Goal: Communication & Community: Participate in discussion

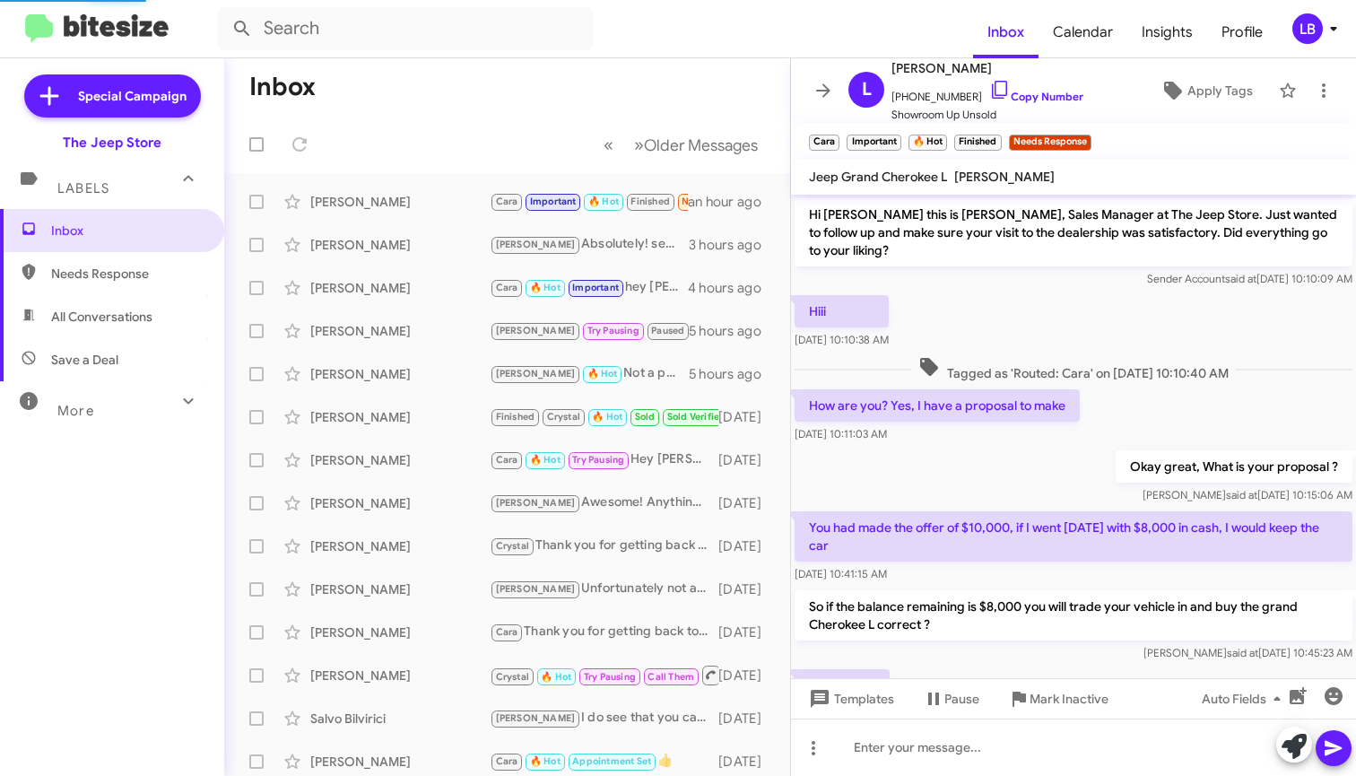
scroll to position [1057, 0]
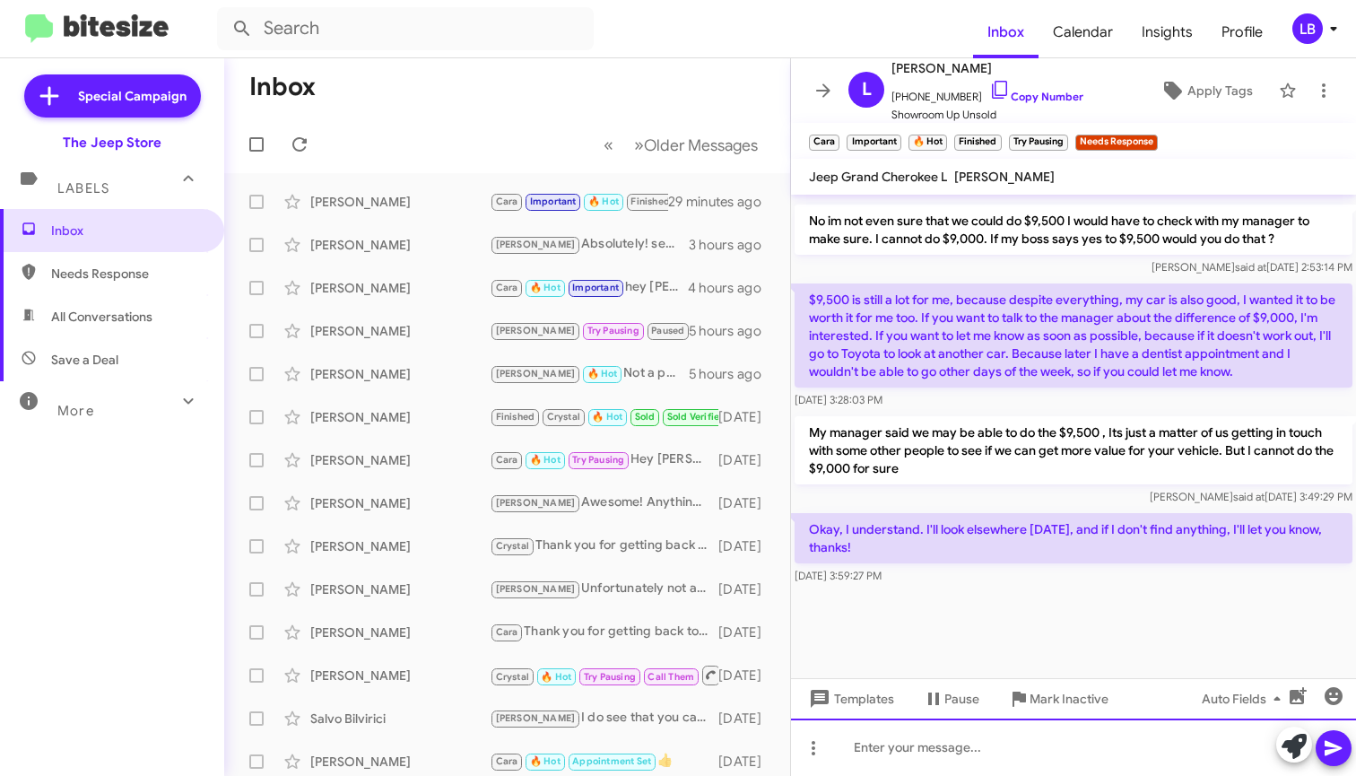
click at [1057, 746] on div at bounding box center [1073, 746] width 565 height 57
drag, startPoint x: 1032, startPoint y: 744, endPoint x: 773, endPoint y: 727, distance: 259.7
click at [762, 735] on div "Inbox « Previous » Next Older Messages Leticia Faria Cara Important 🔥 Hot Finis…" at bounding box center [790, 417] width 1132 height 718
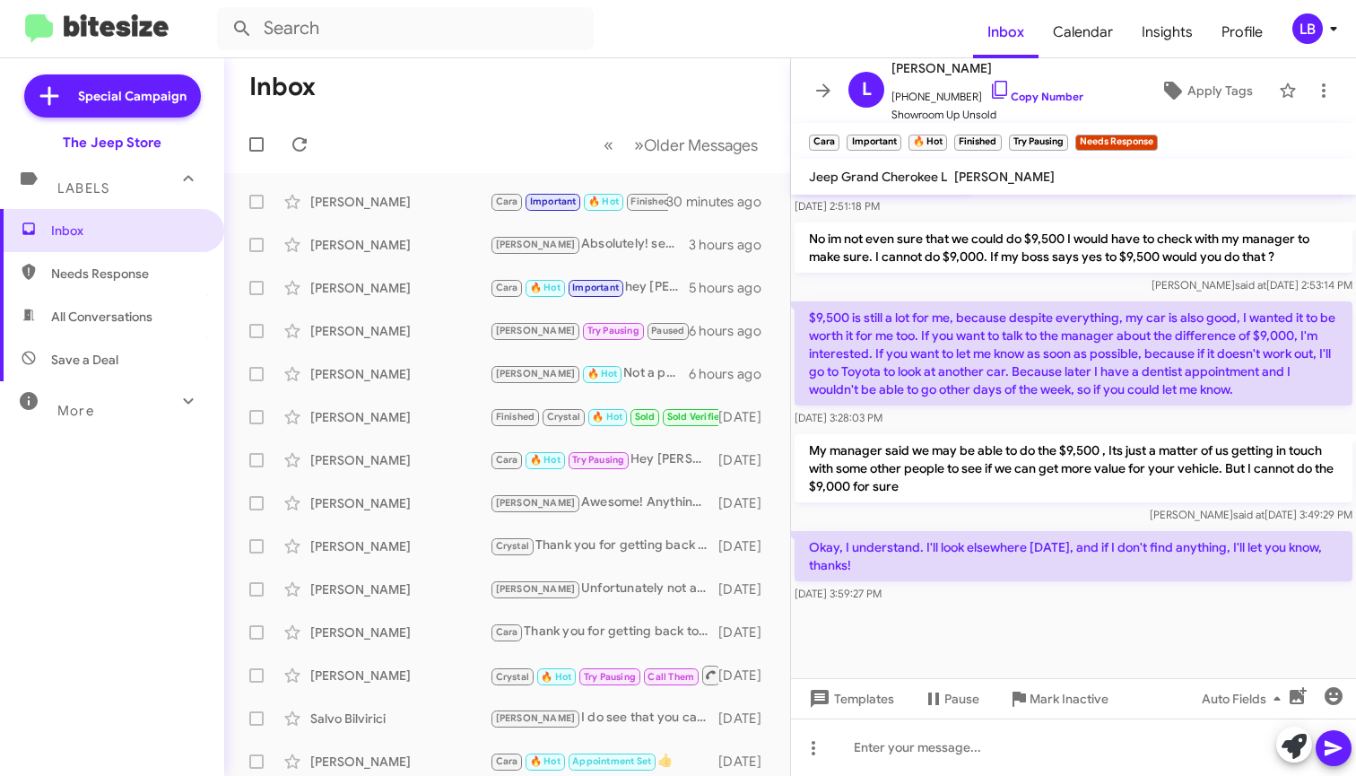
scroll to position [1057, 0]
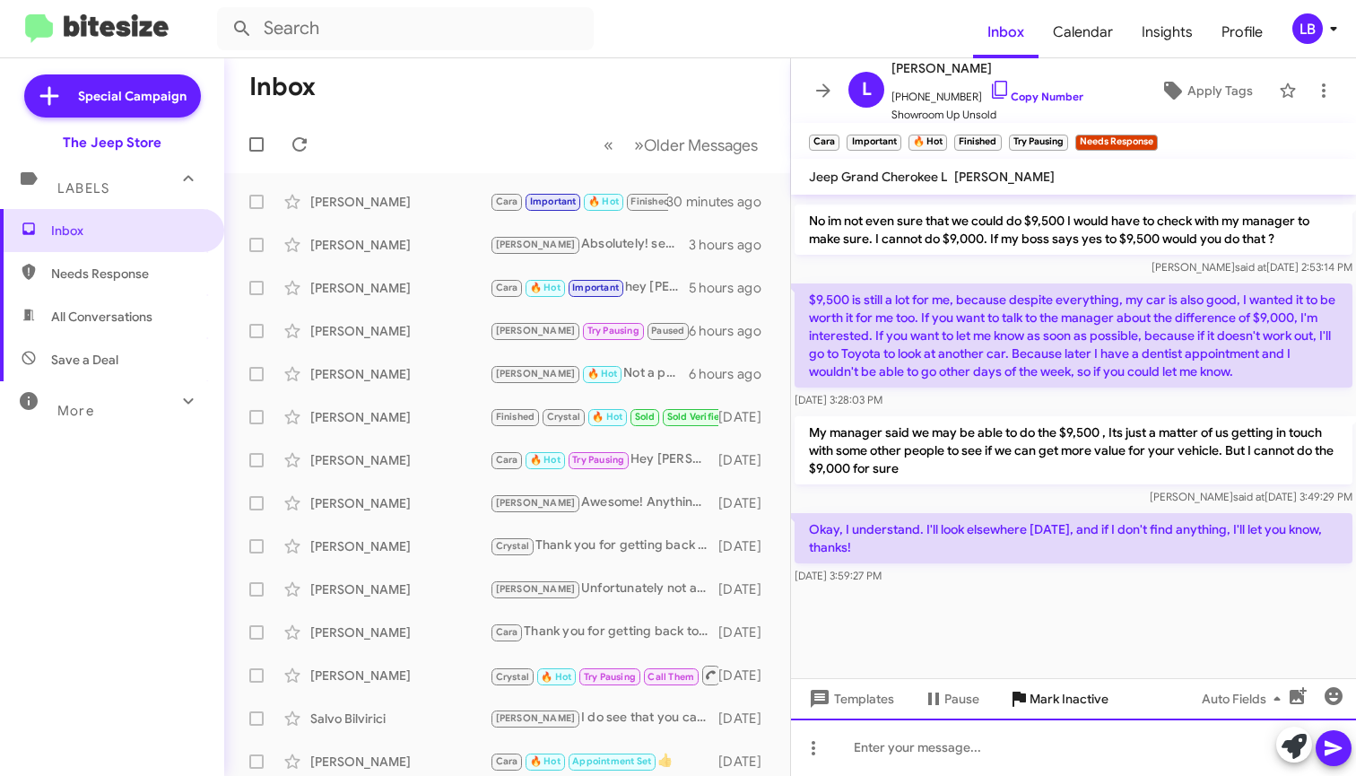
drag, startPoint x: 1000, startPoint y: 761, endPoint x: 1033, endPoint y: 699, distance: 71.0
click at [1000, 761] on div at bounding box center [1073, 746] width 565 height 57
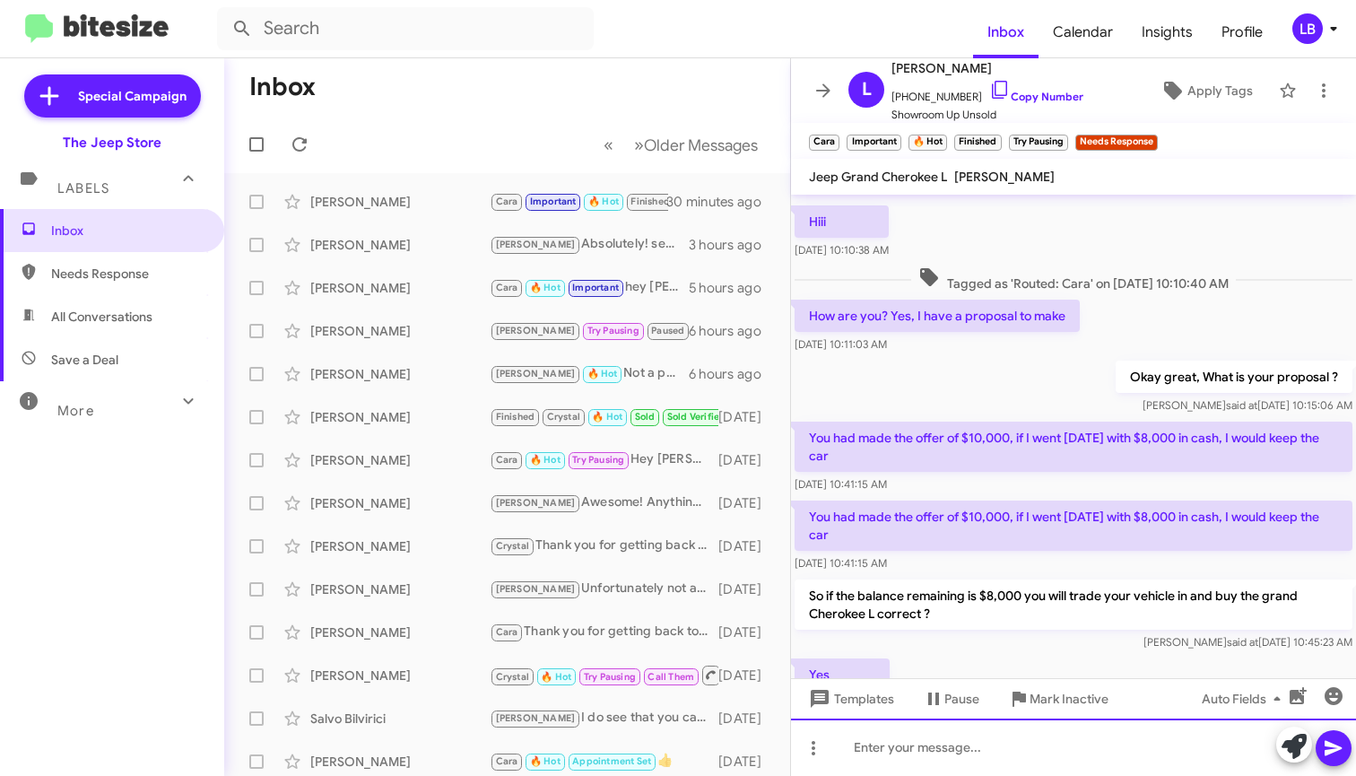
scroll to position [1542, 0]
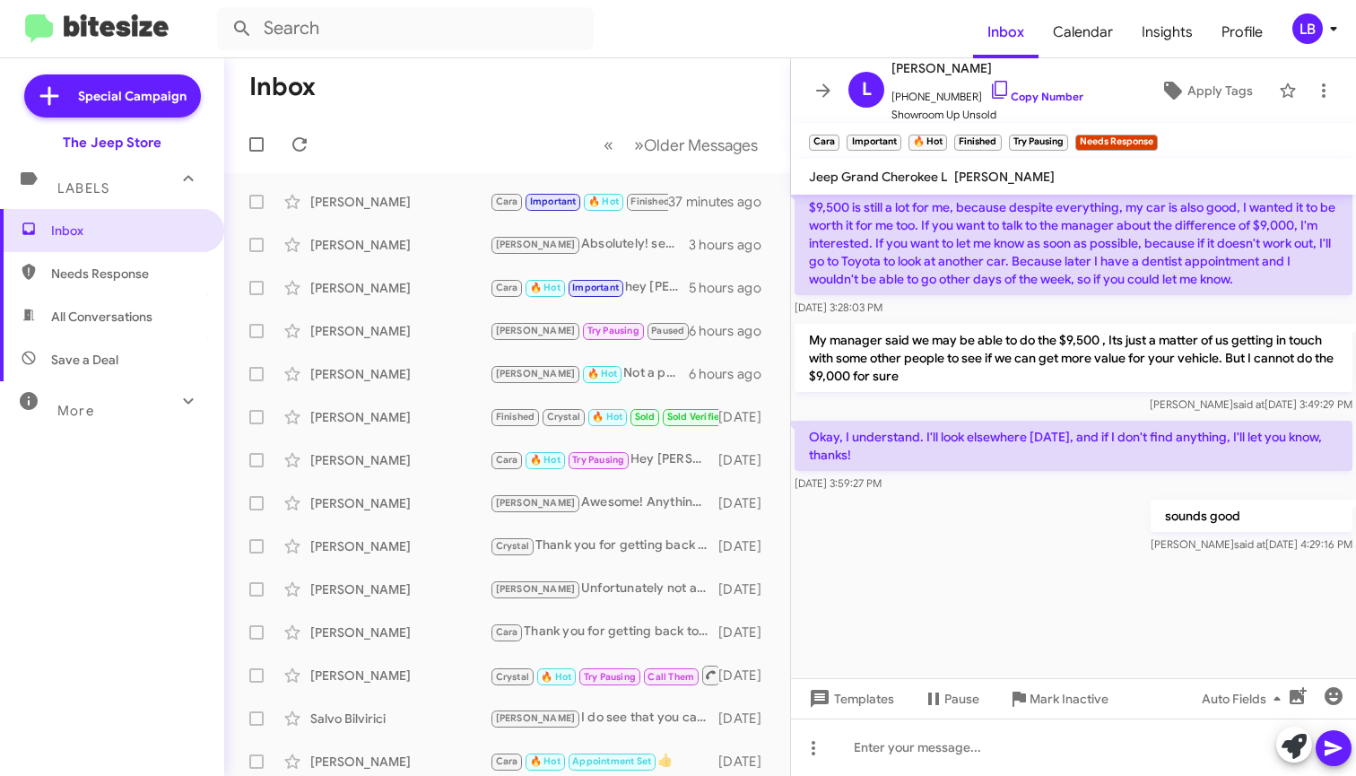
click at [551, 93] on mat-toolbar-row "Inbox" at bounding box center [507, 86] width 566 height 57
